Goal: Find specific page/section: Find specific page/section

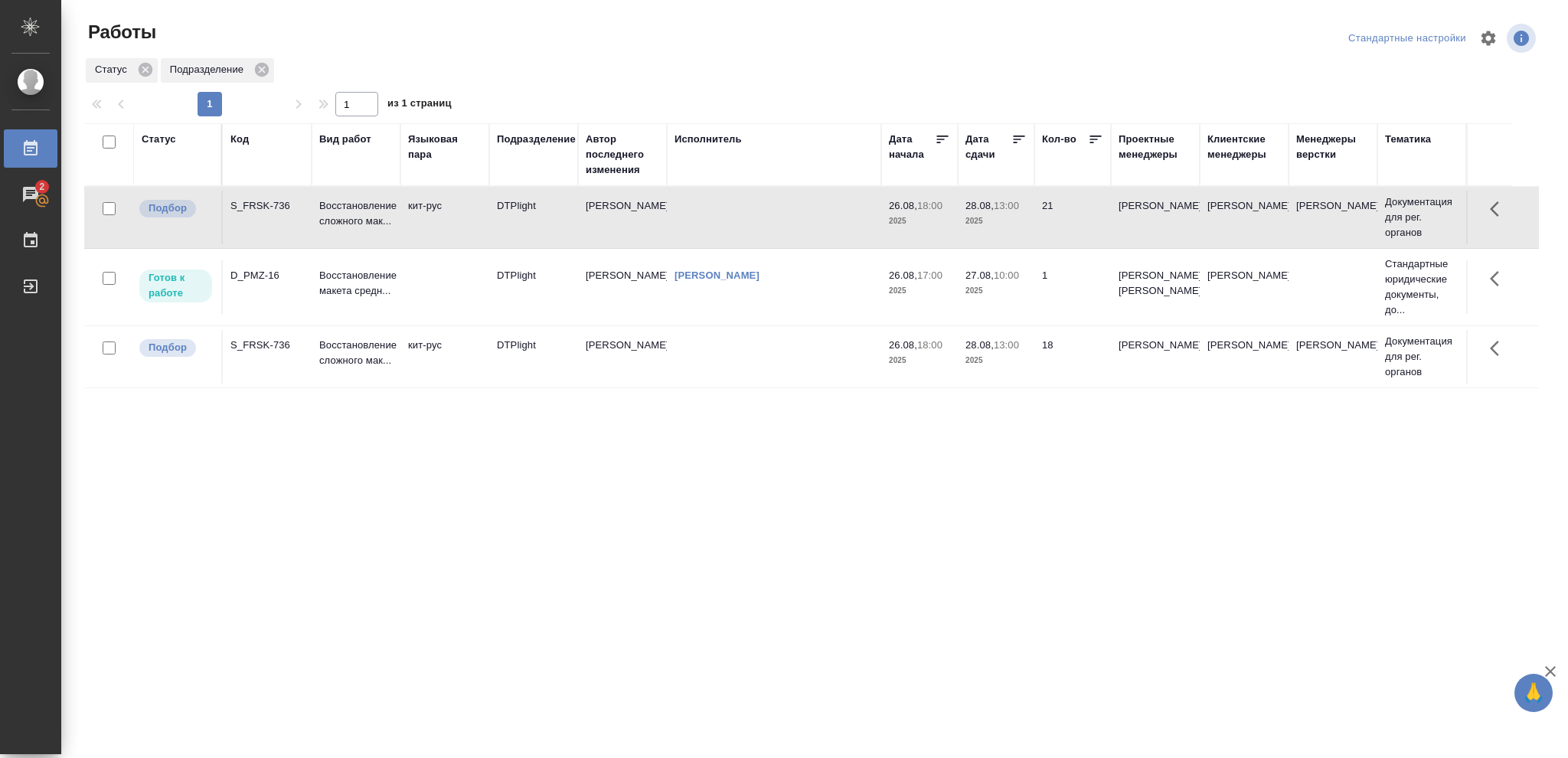
click at [943, 228] on p "2025" at bounding box center [919, 221] width 61 height 15
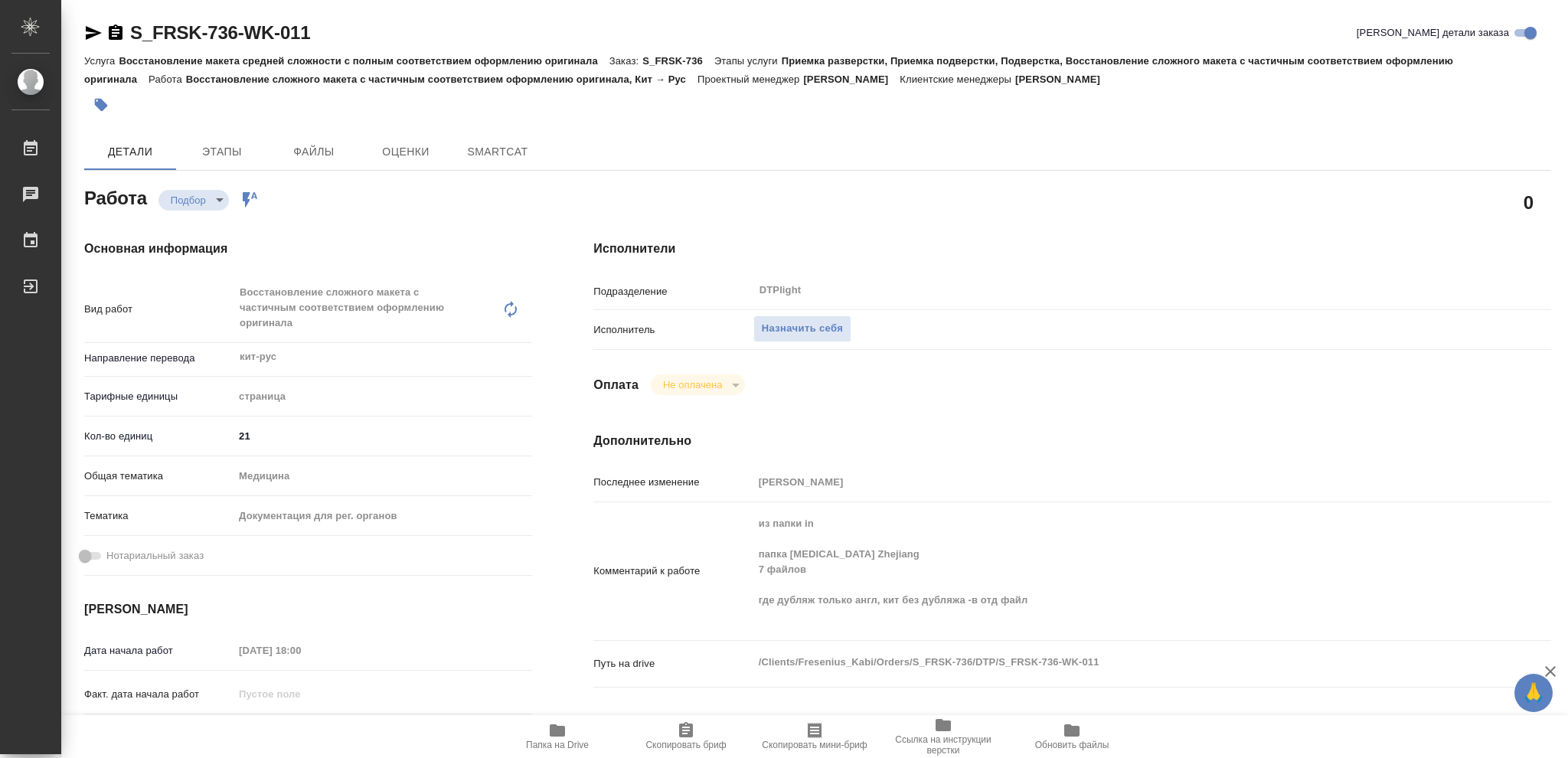
type textarea "x"
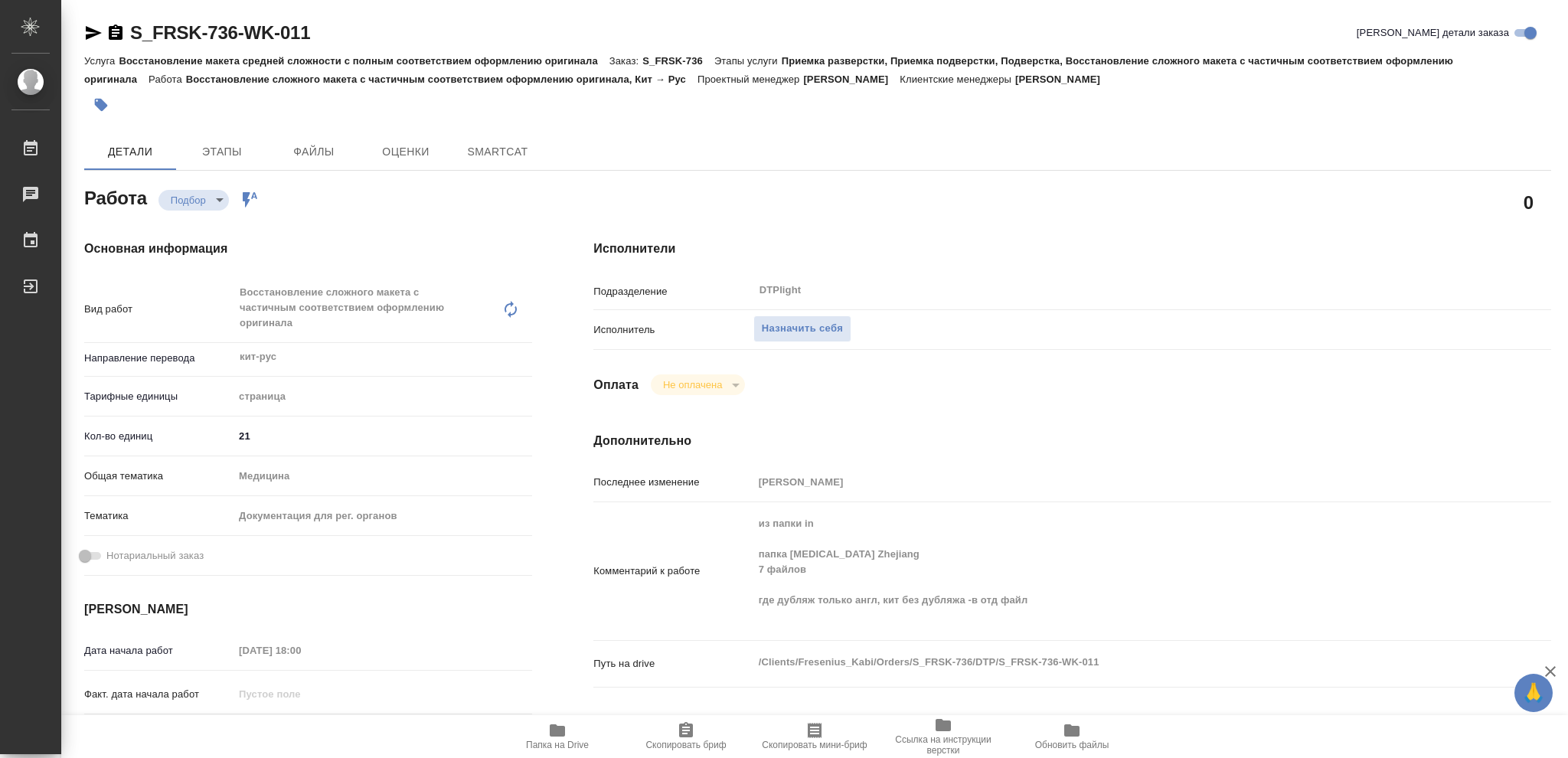
type textarea "x"
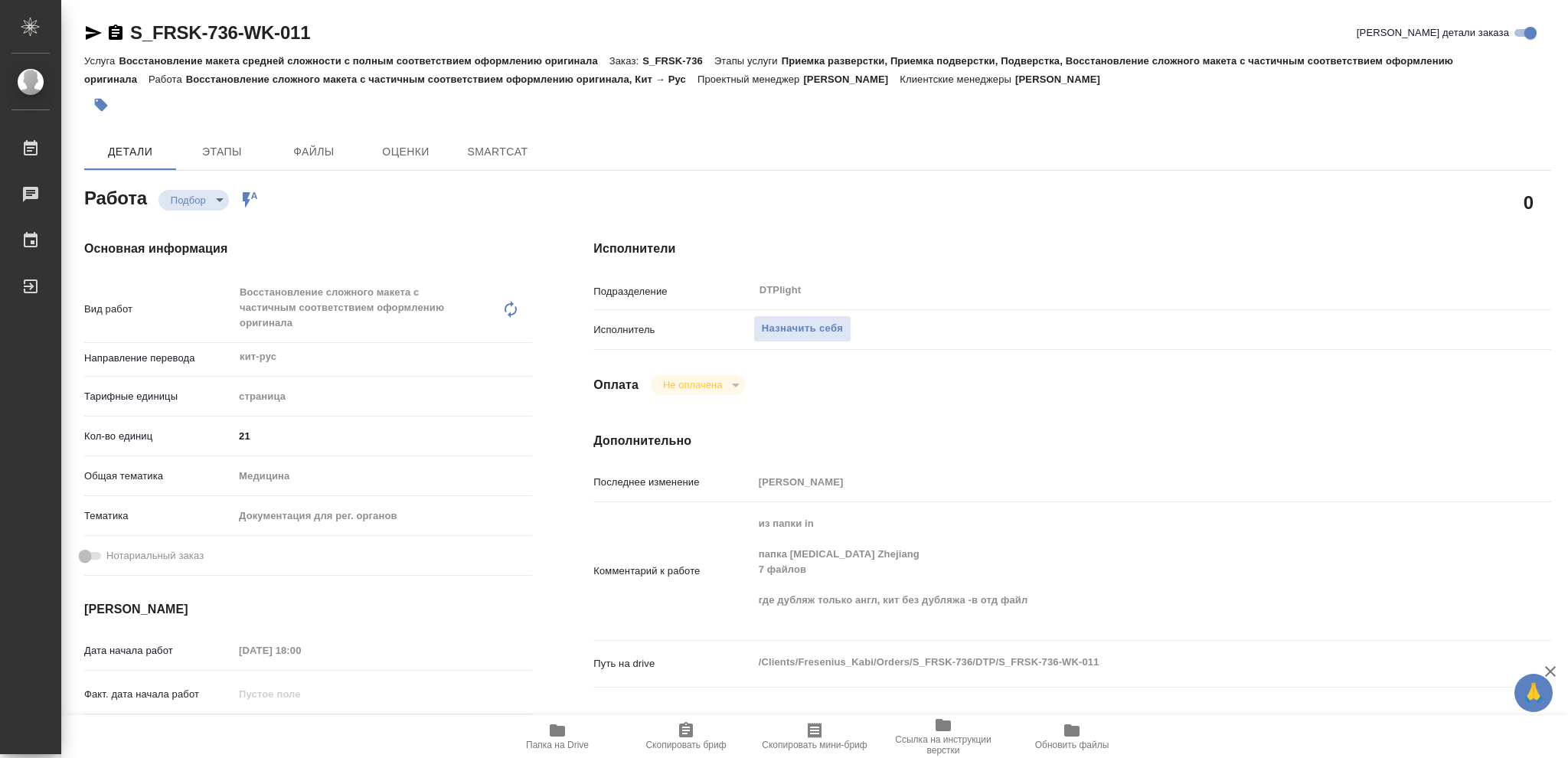
type textarea "x"
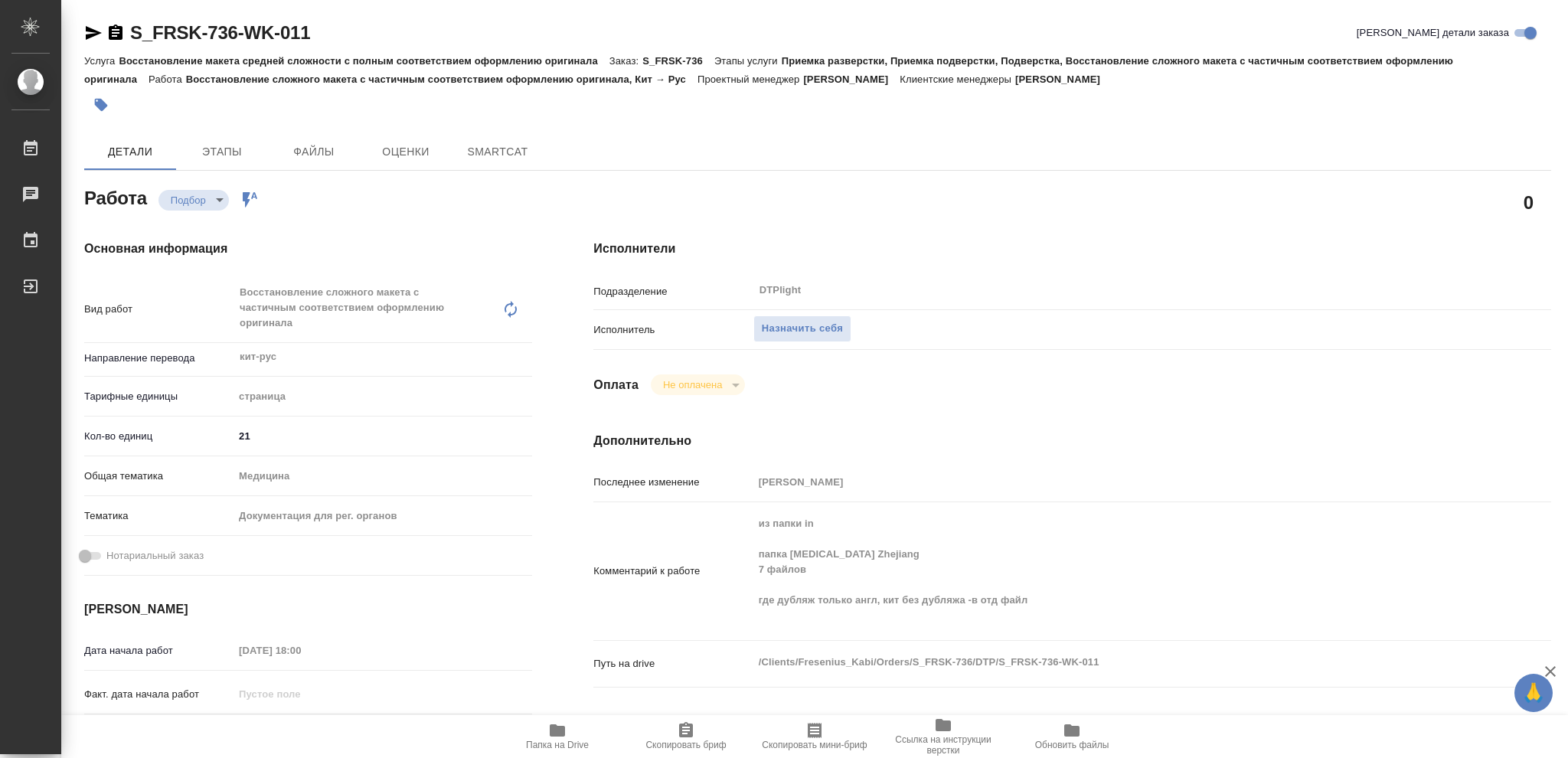
type textarea "x"
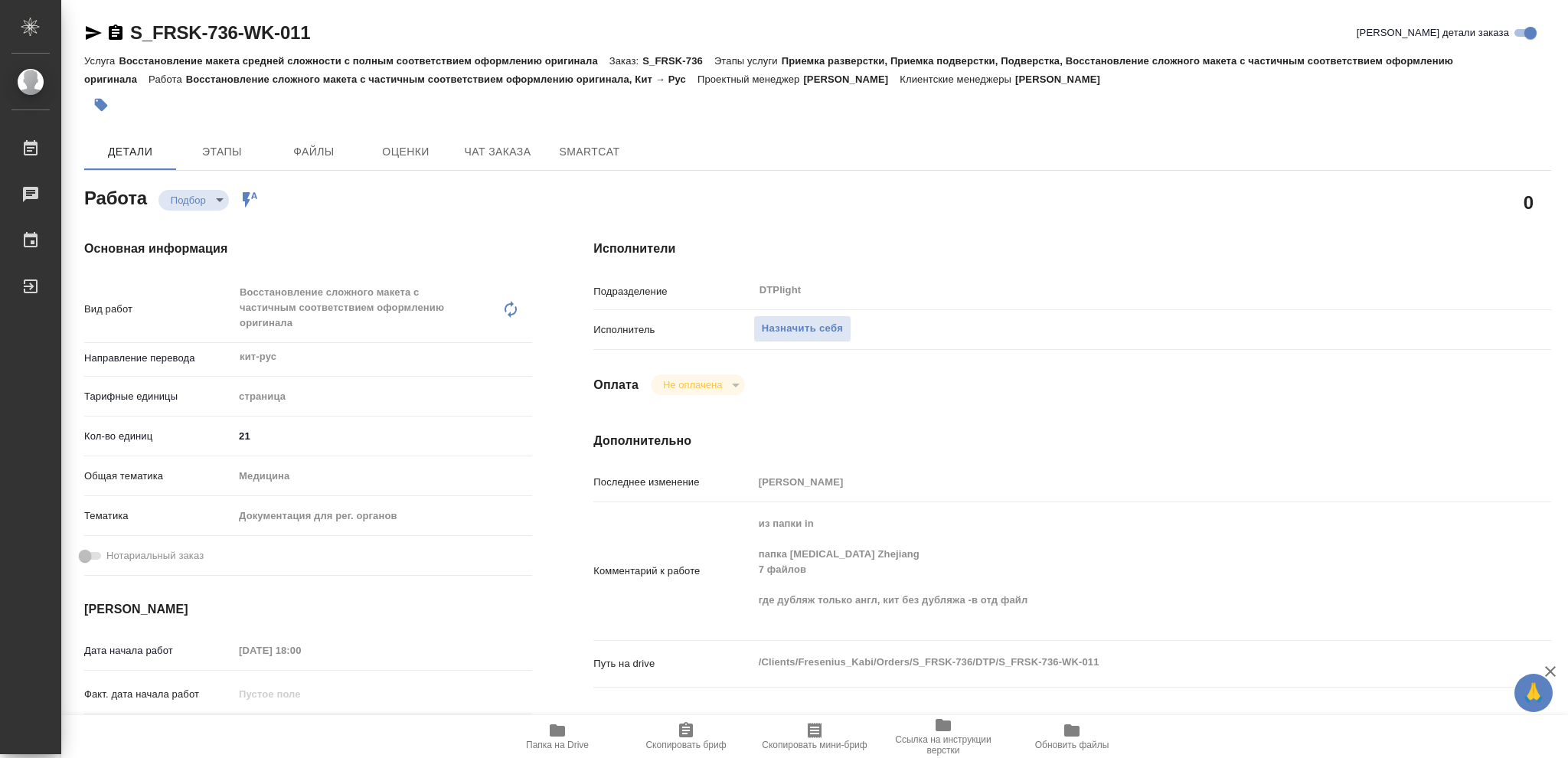
type textarea "x"
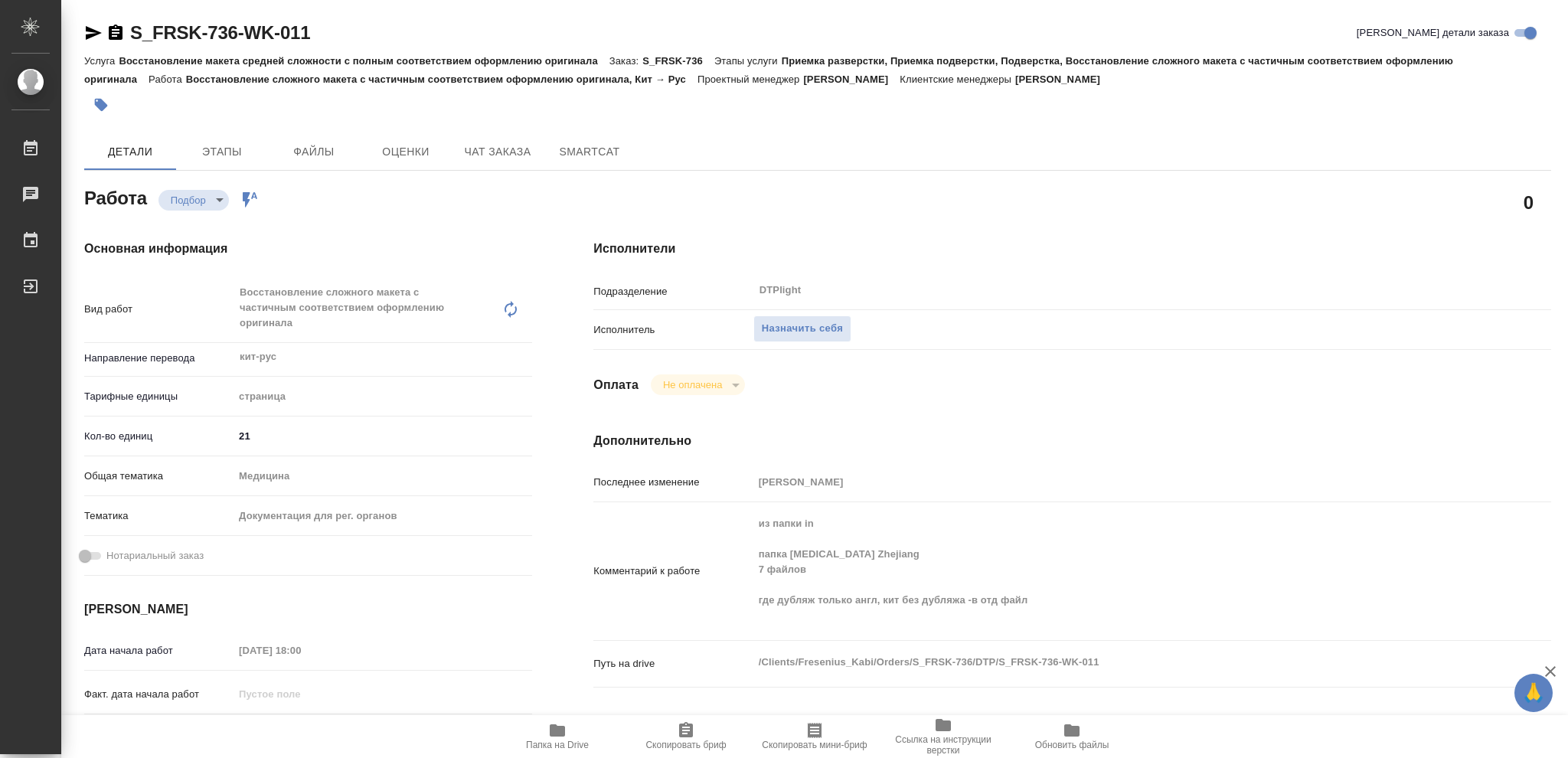
type textarea "x"
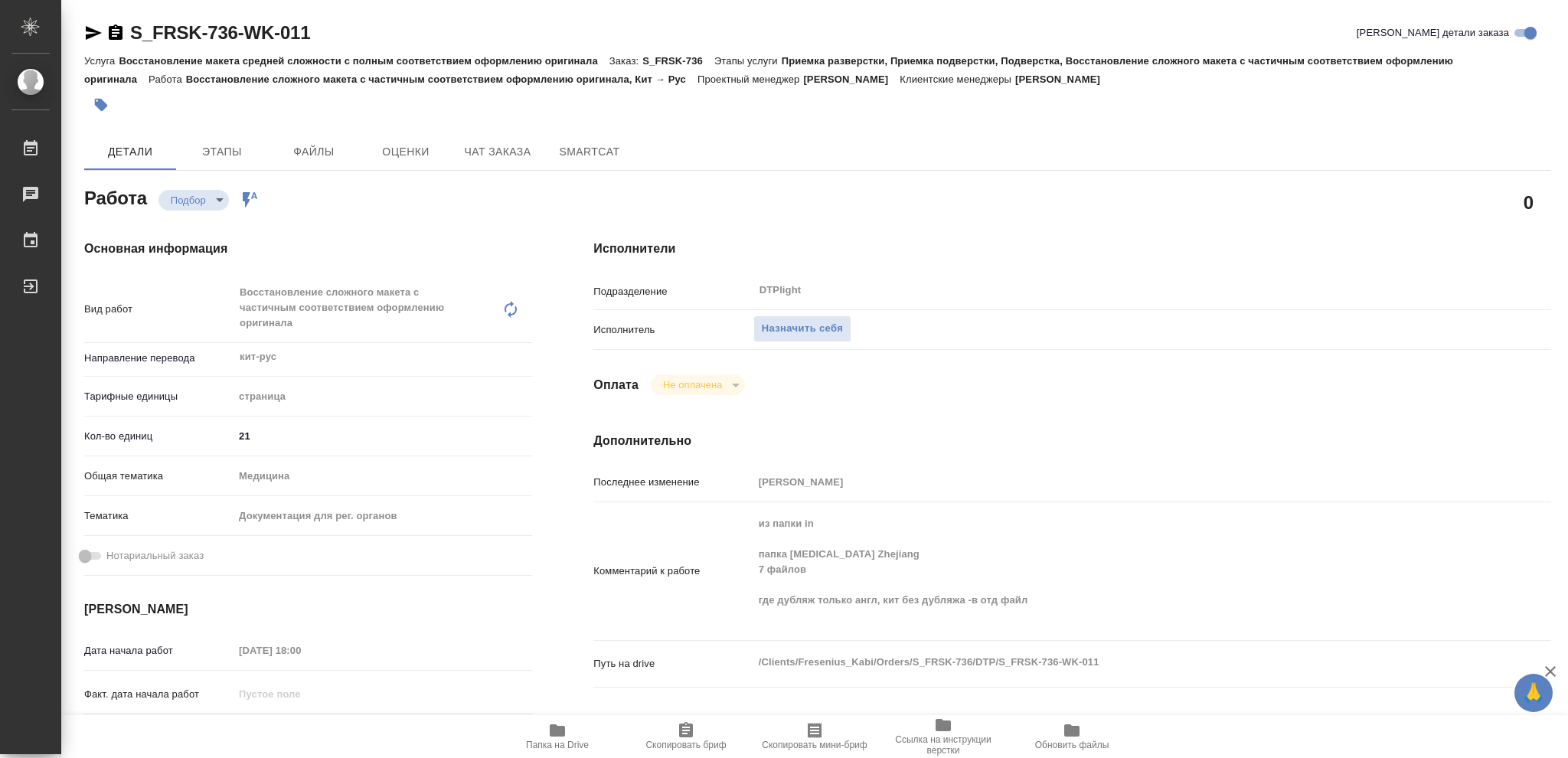
click at [559, 732] on icon "button" at bounding box center [557, 730] width 15 height 12
type textarea "x"
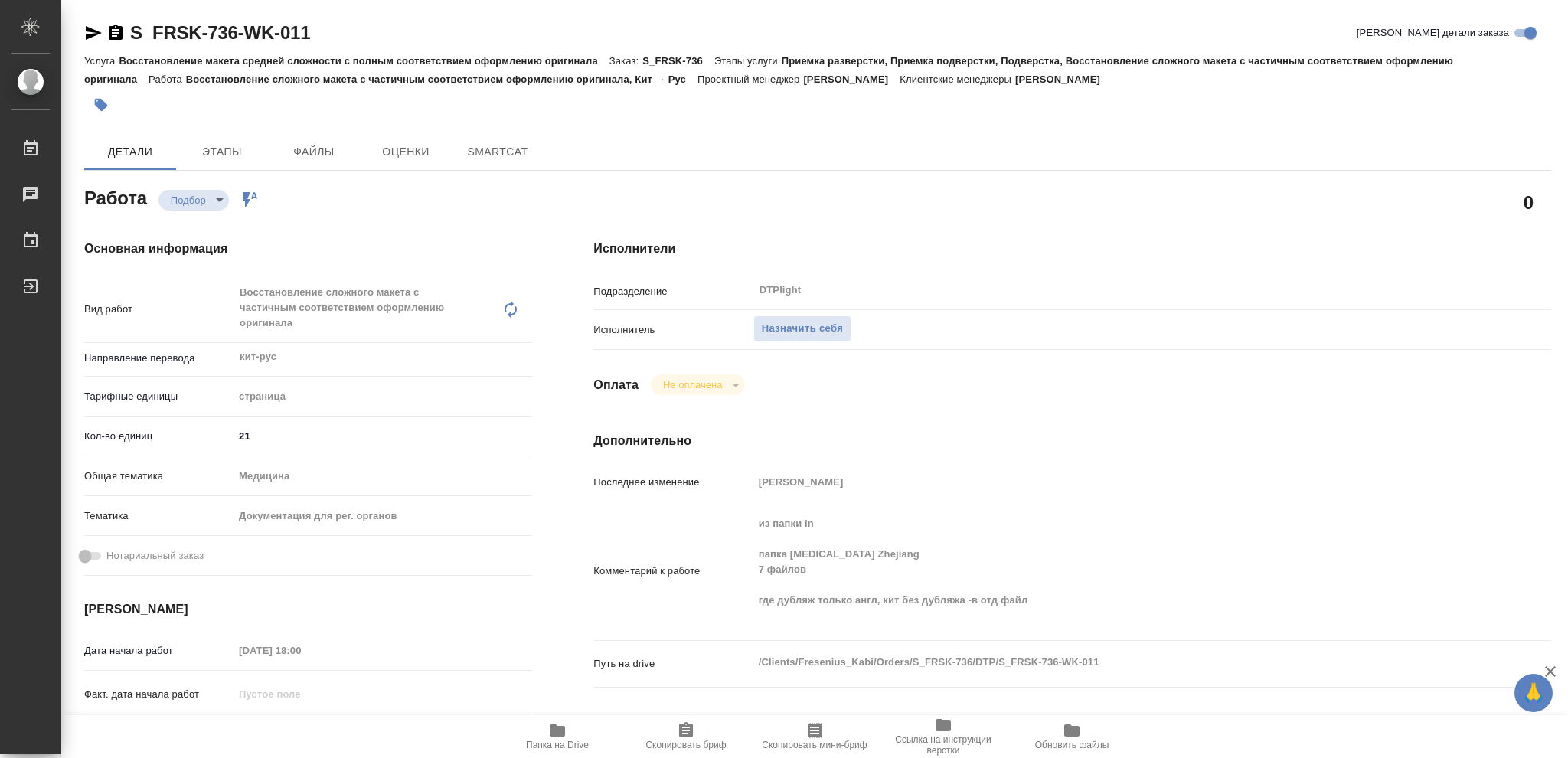
type textarea "x"
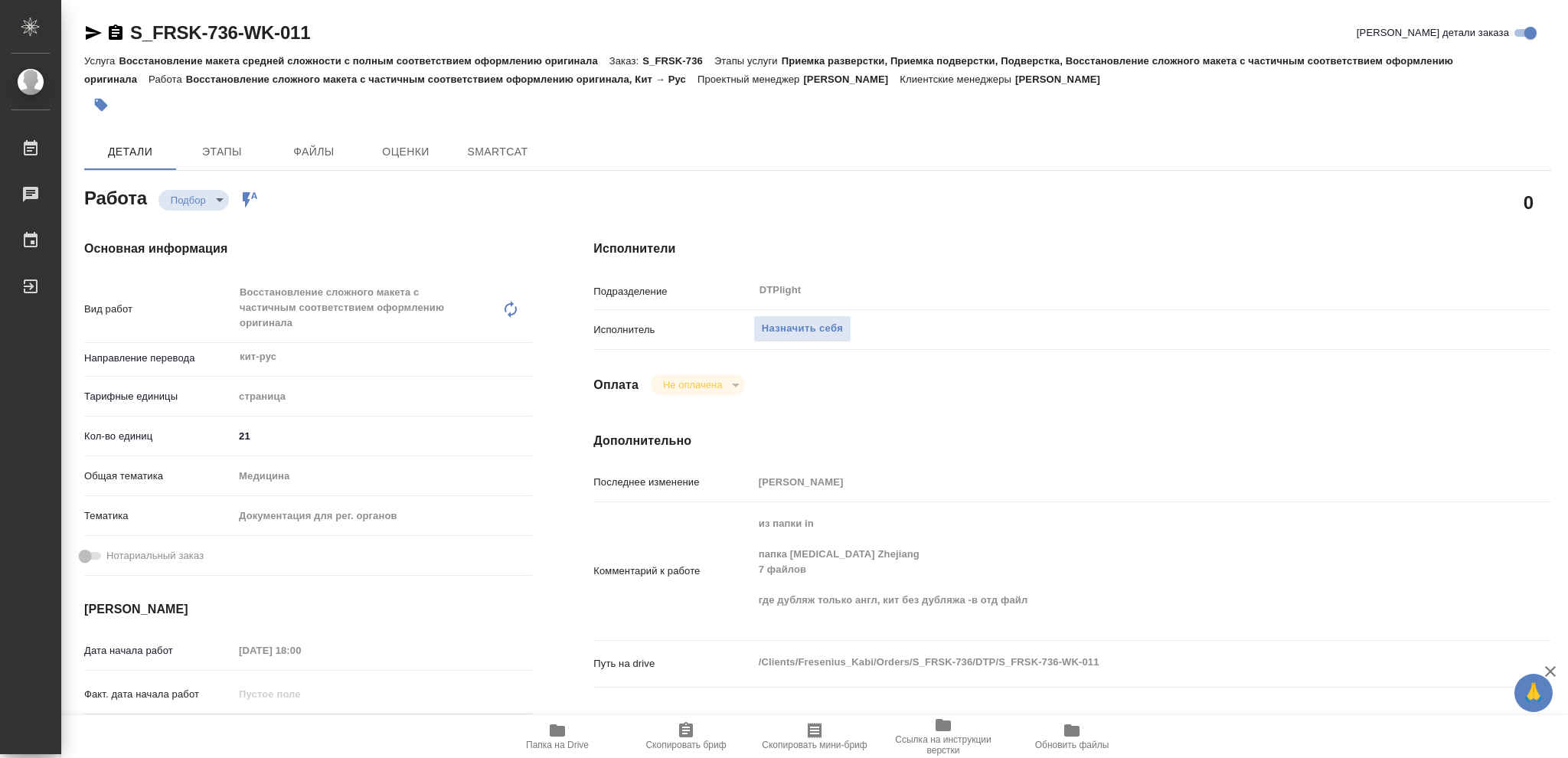
type textarea "x"
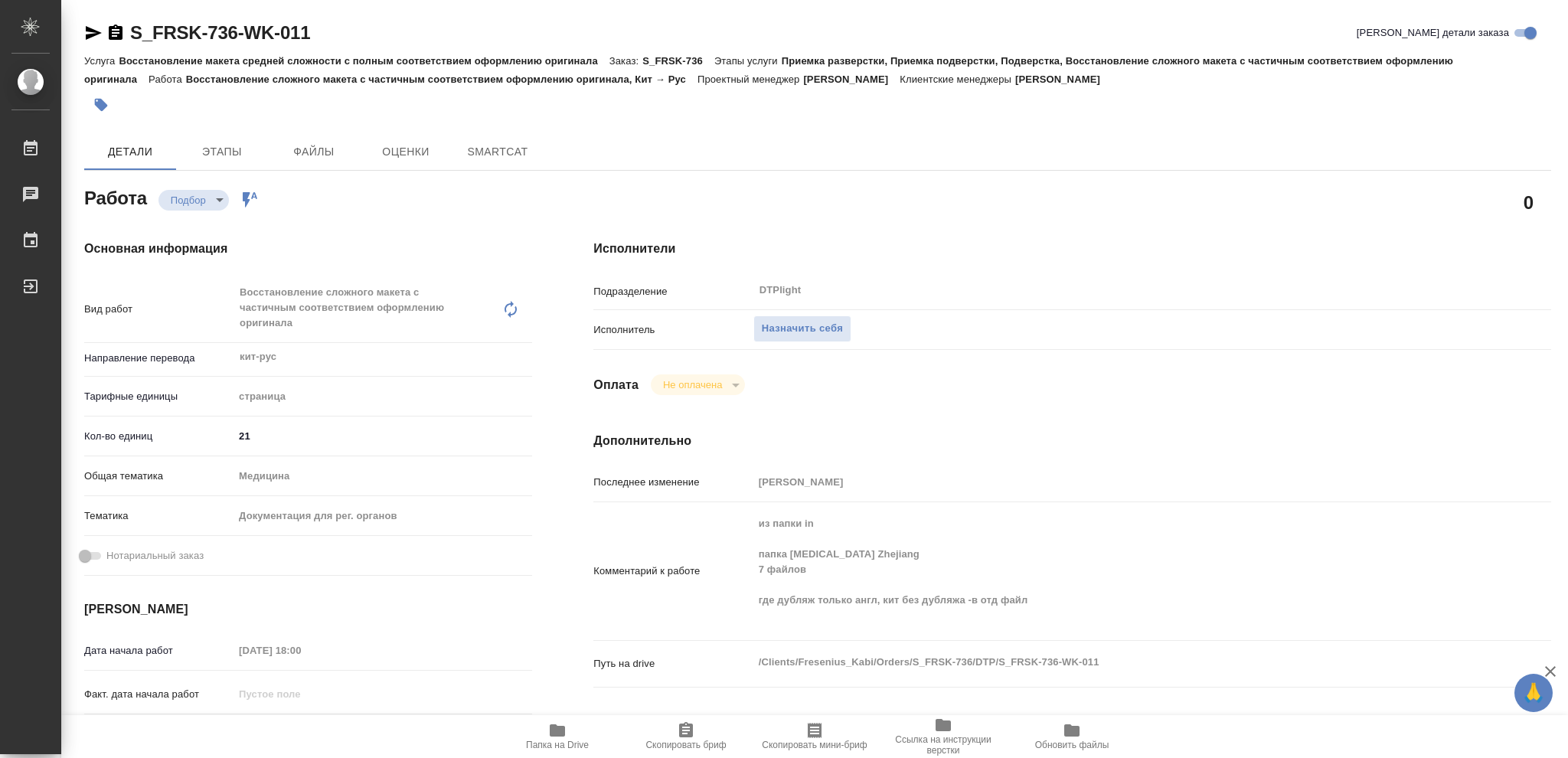
type textarea "x"
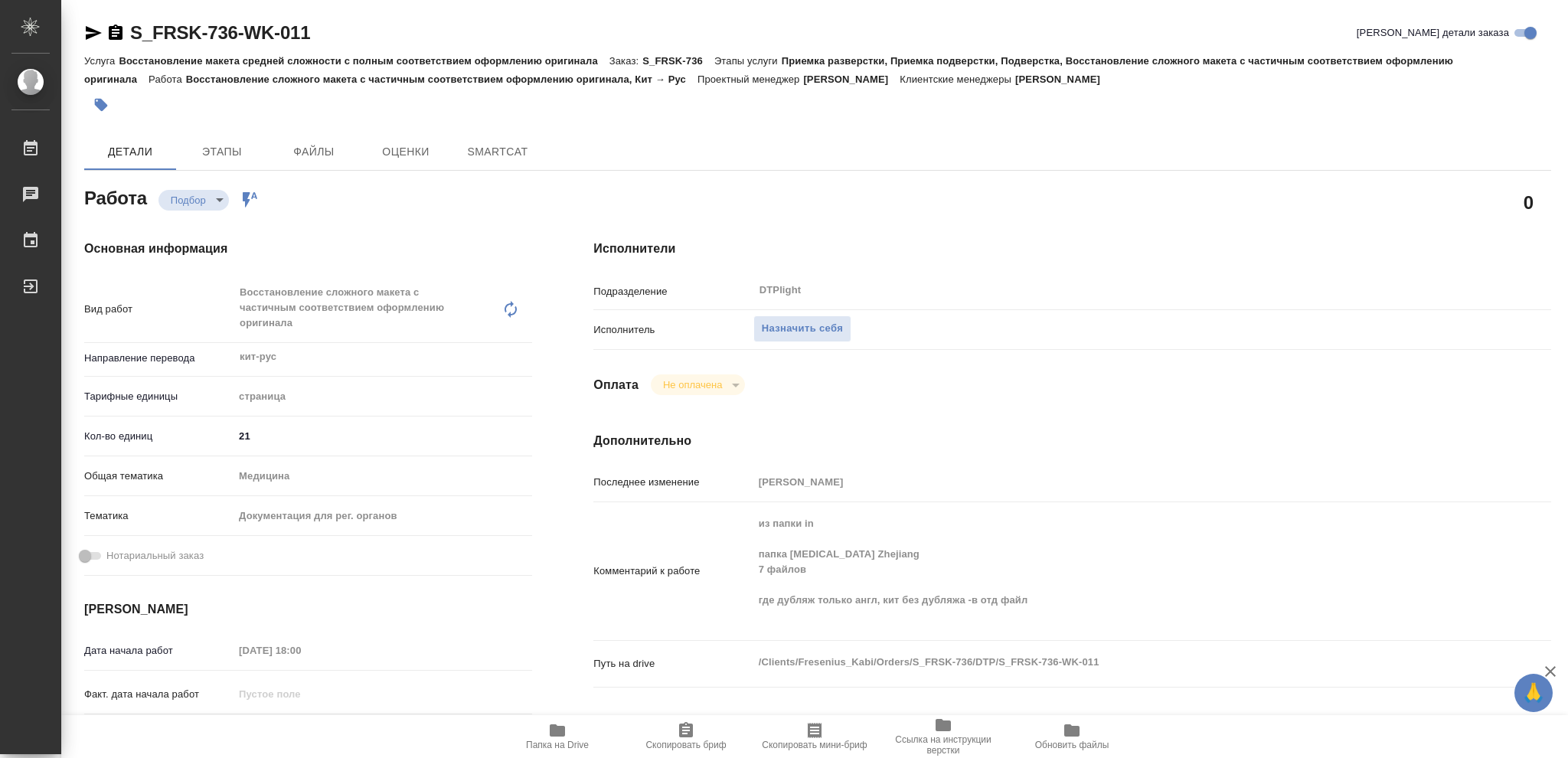
type textarea "x"
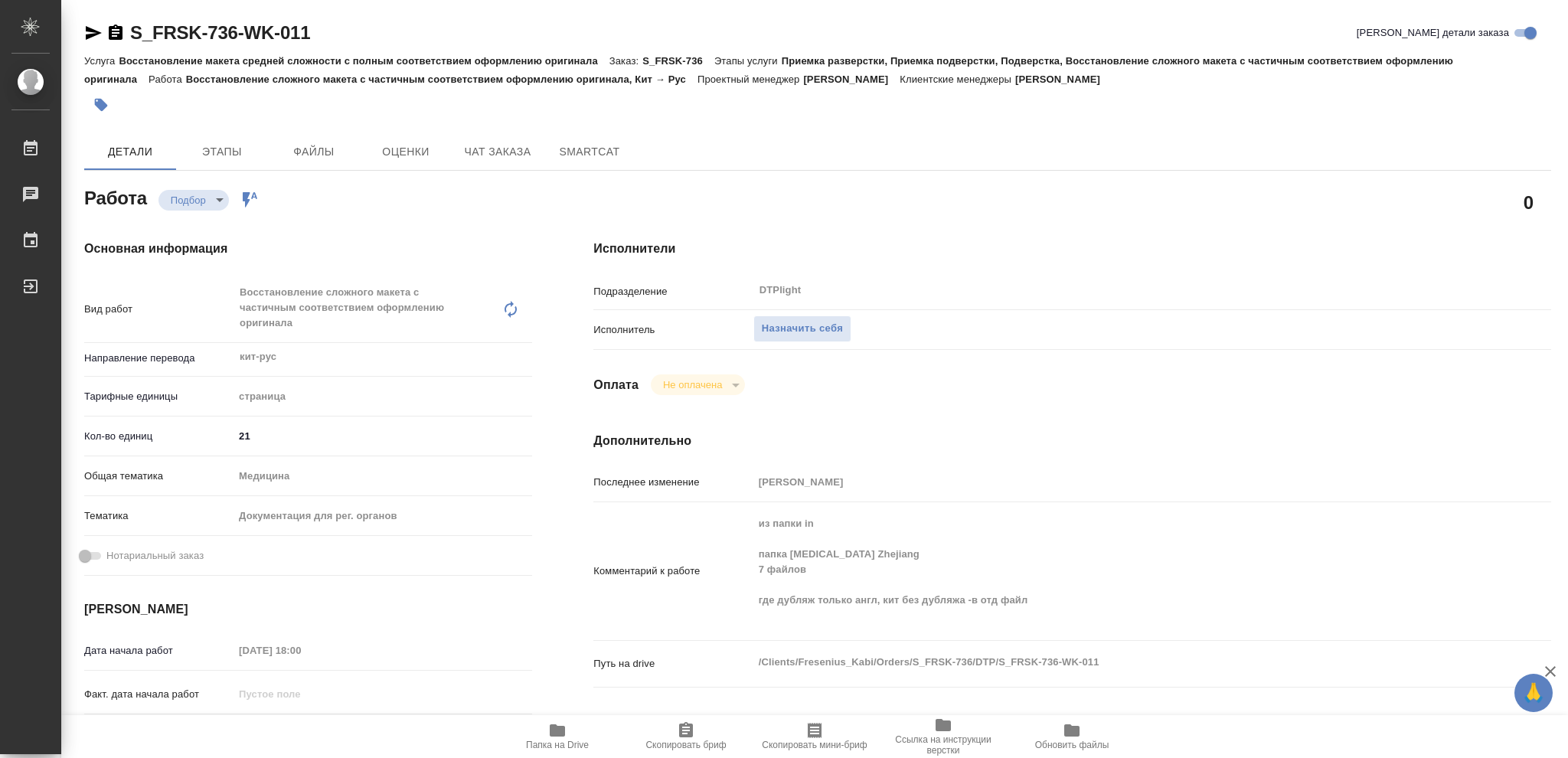
type textarea "x"
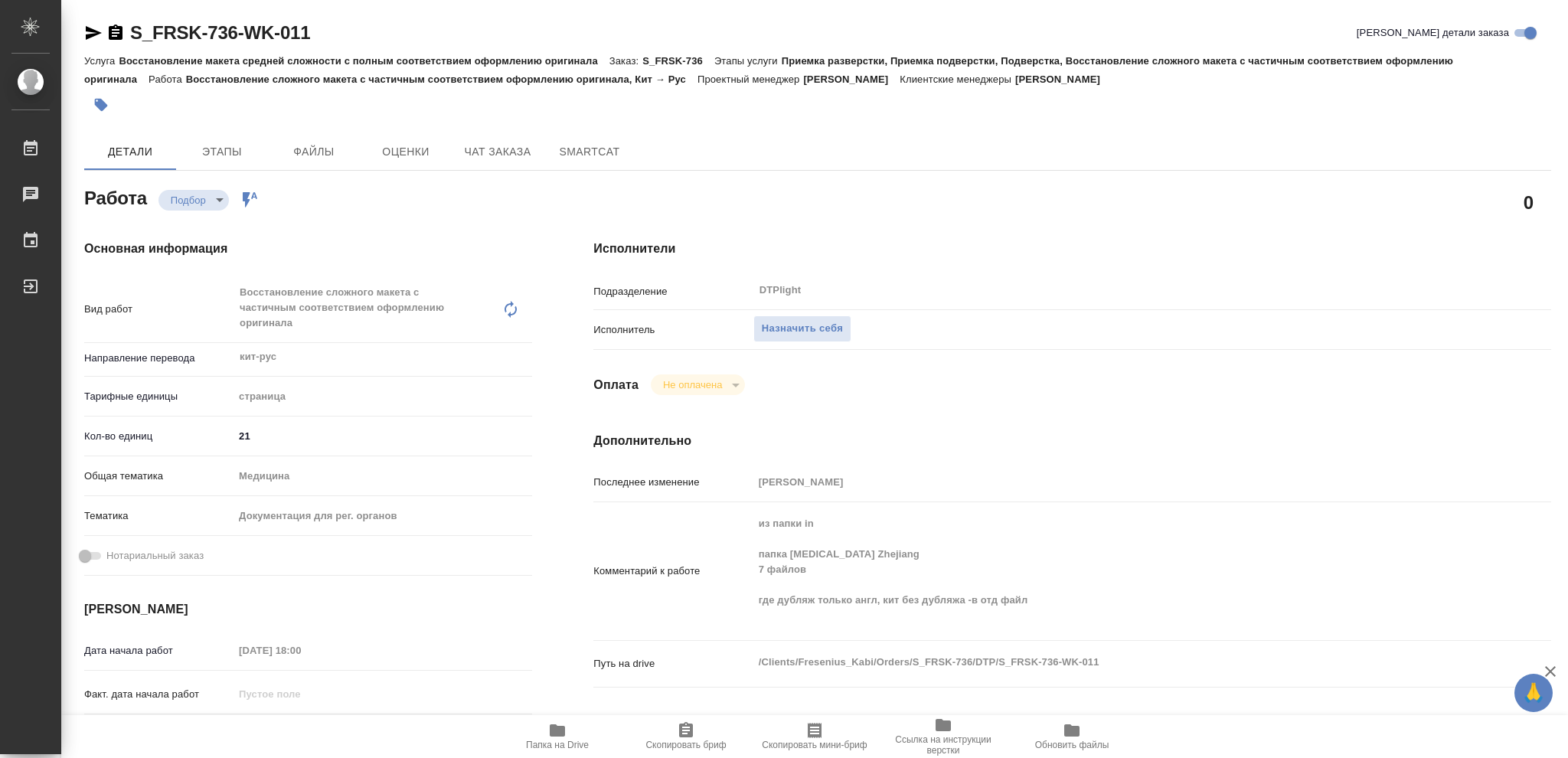
type textarea "x"
